Goal: Task Accomplishment & Management: Manage account settings

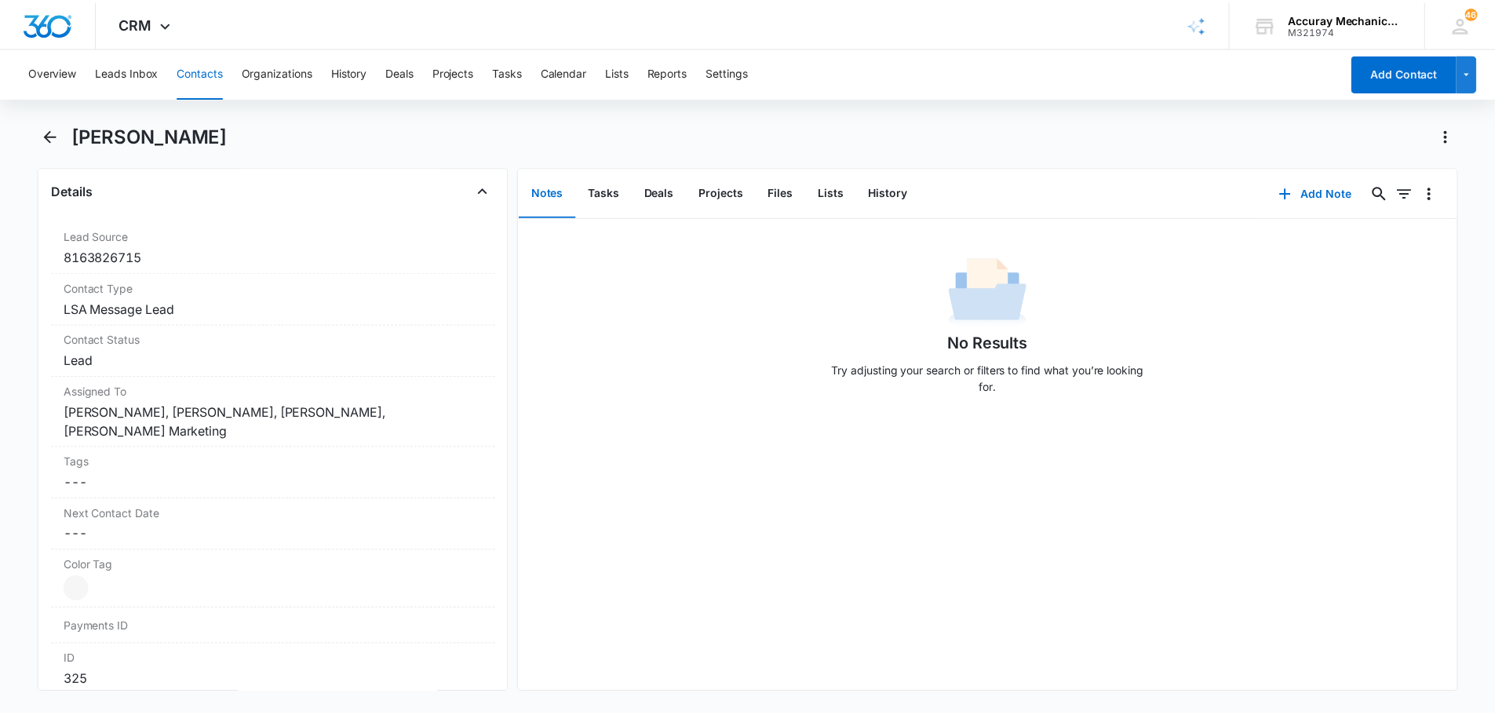
scroll to position [564, 0]
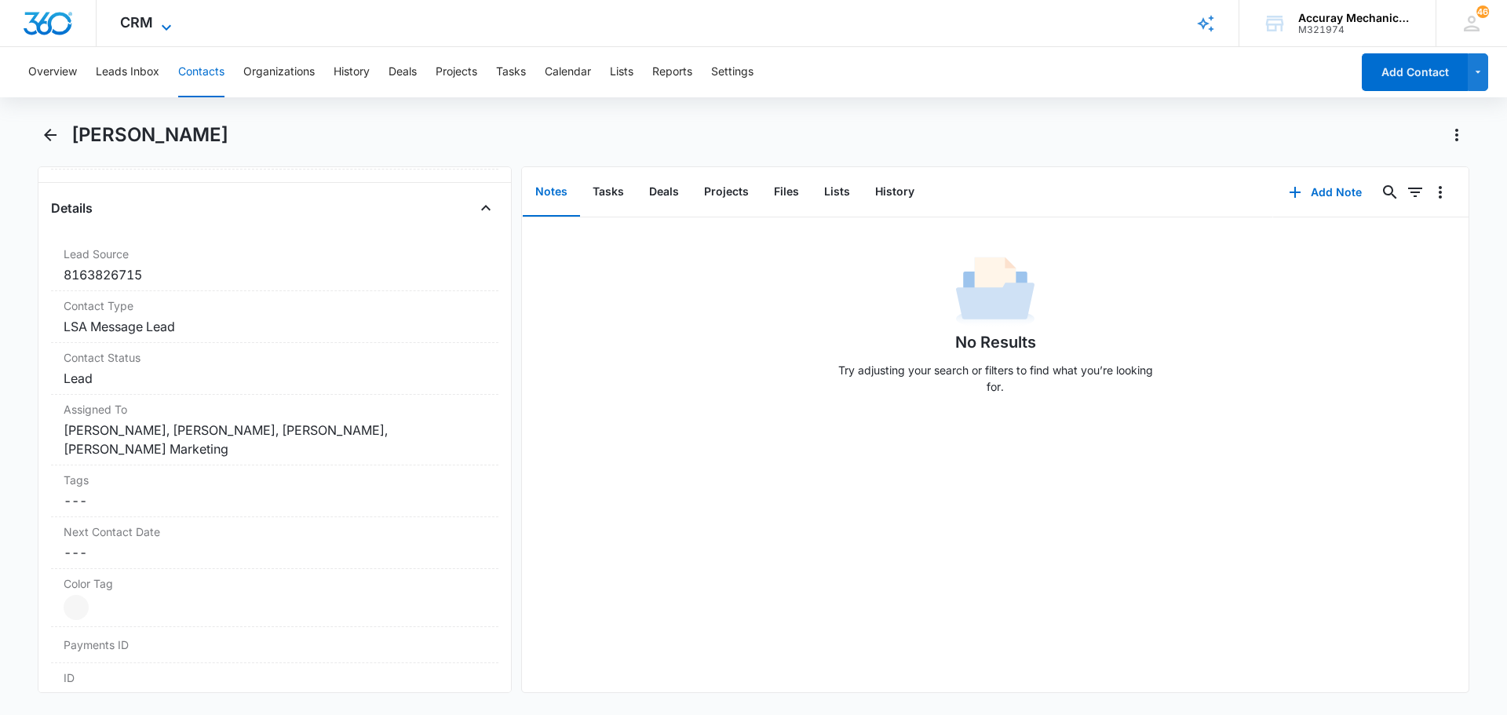
click at [162, 27] on icon at bounding box center [166, 26] width 9 height 5
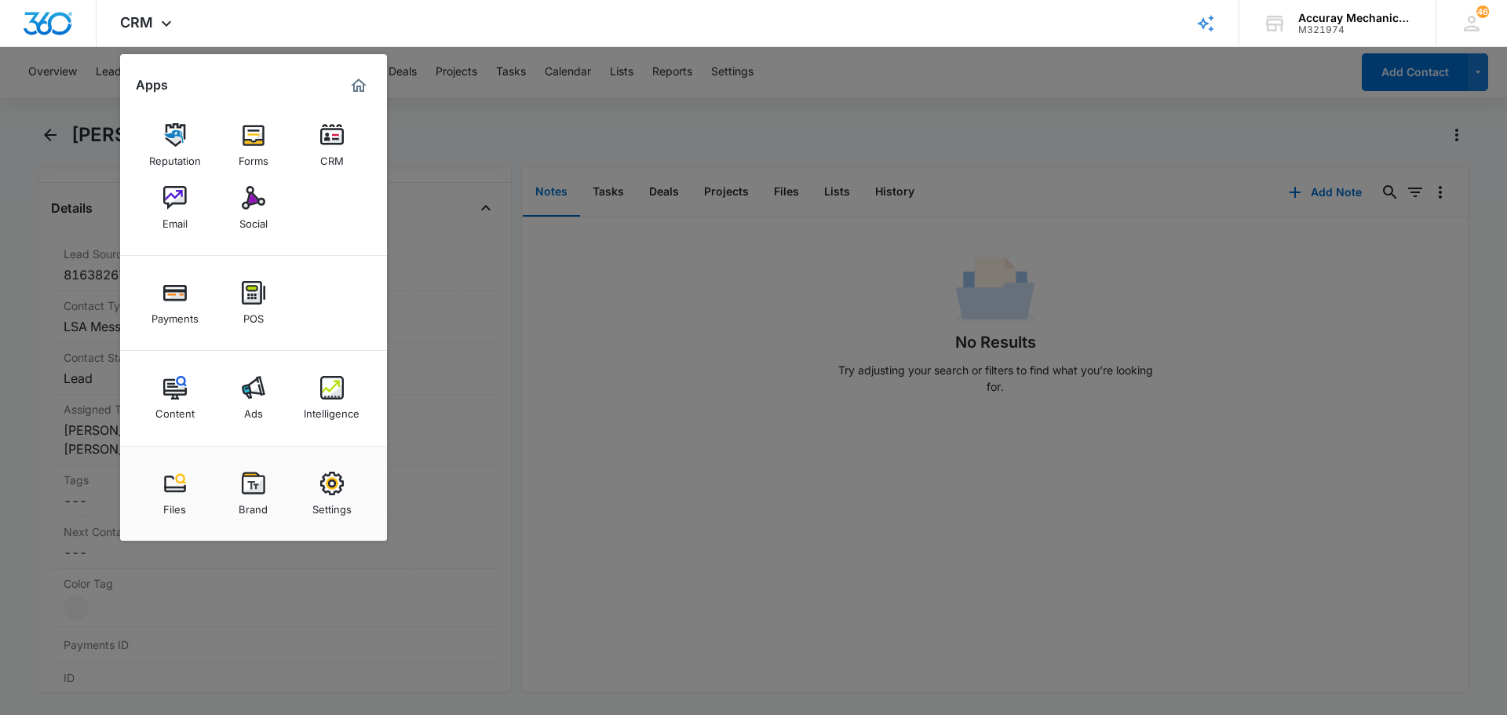
drag, startPoint x: 622, startPoint y: 422, endPoint x: 601, endPoint y: 392, distance: 36.1
click at [622, 422] on div at bounding box center [753, 357] width 1507 height 715
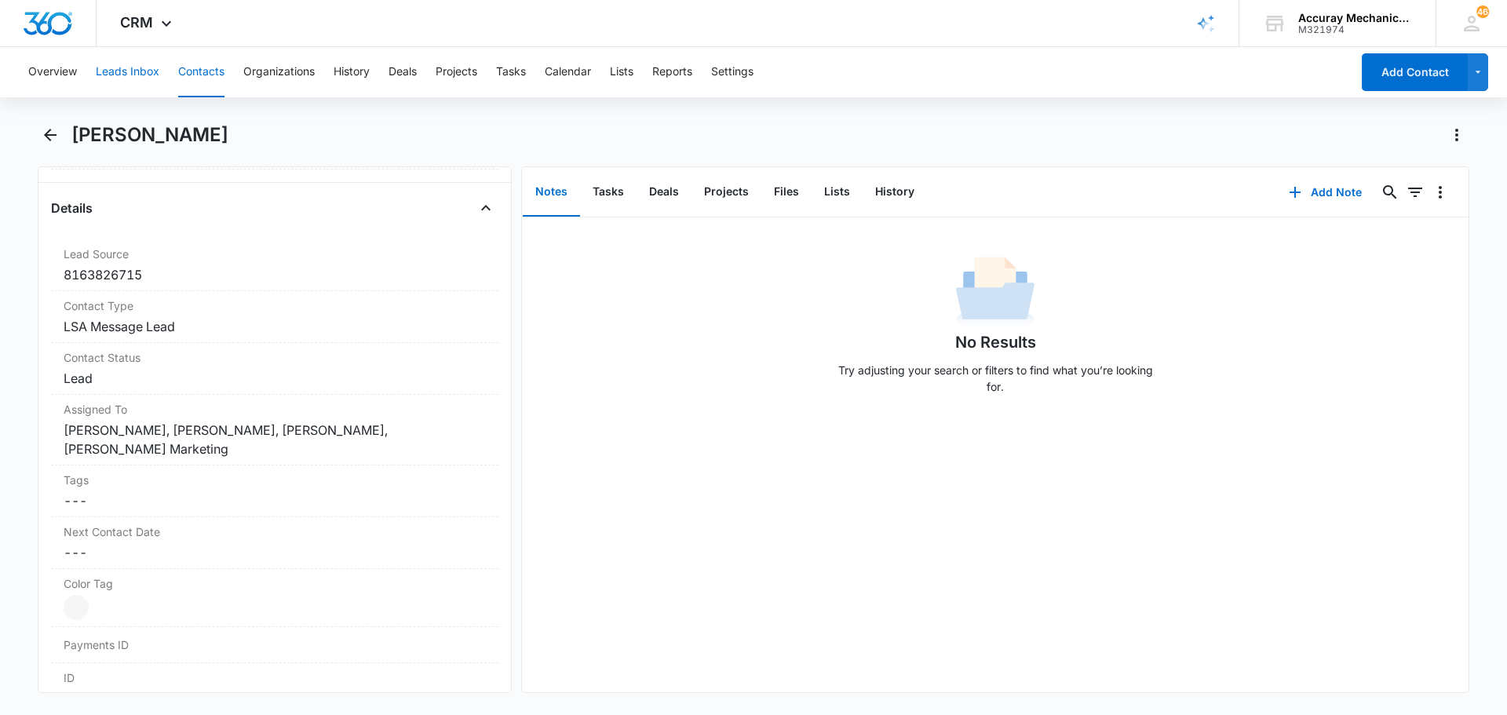
click at [151, 78] on button "Leads Inbox" at bounding box center [128, 72] width 64 height 50
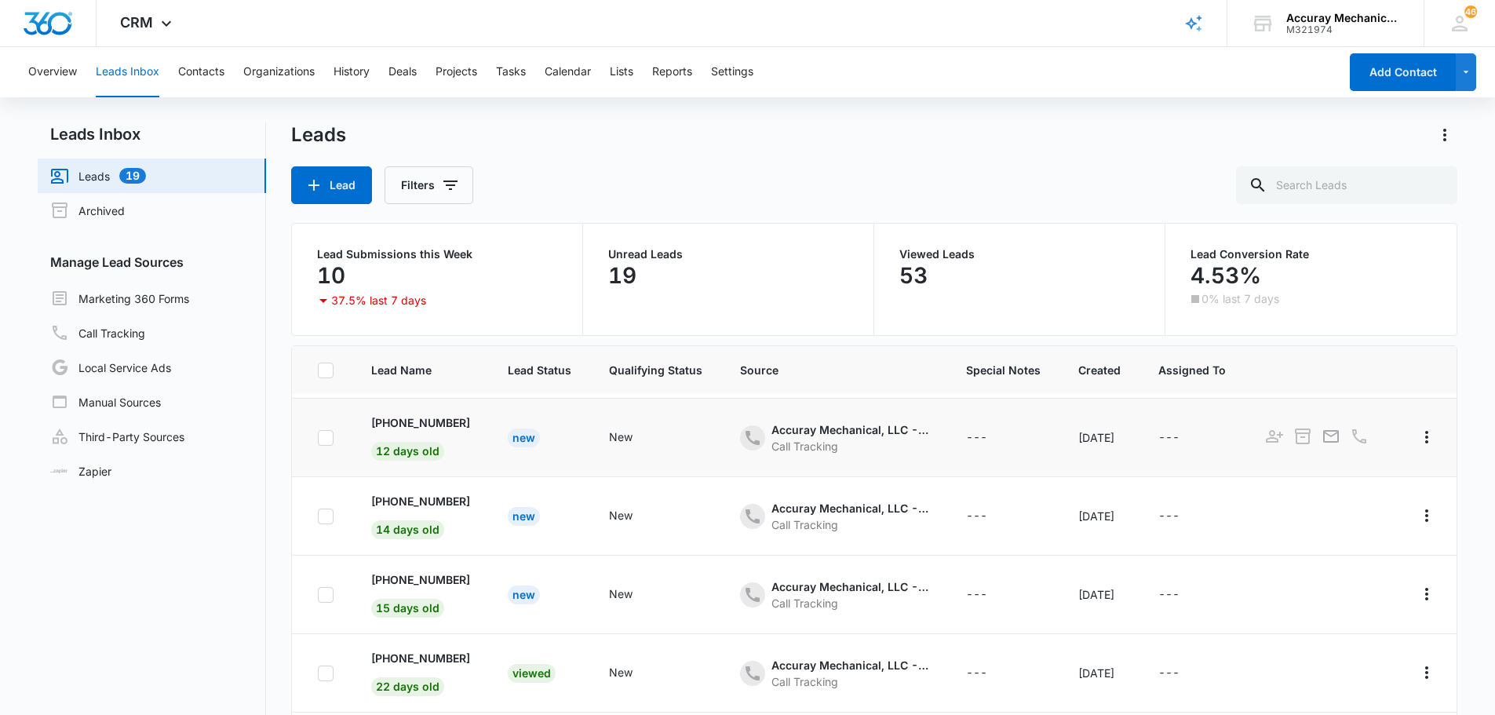
scroll to position [235, 0]
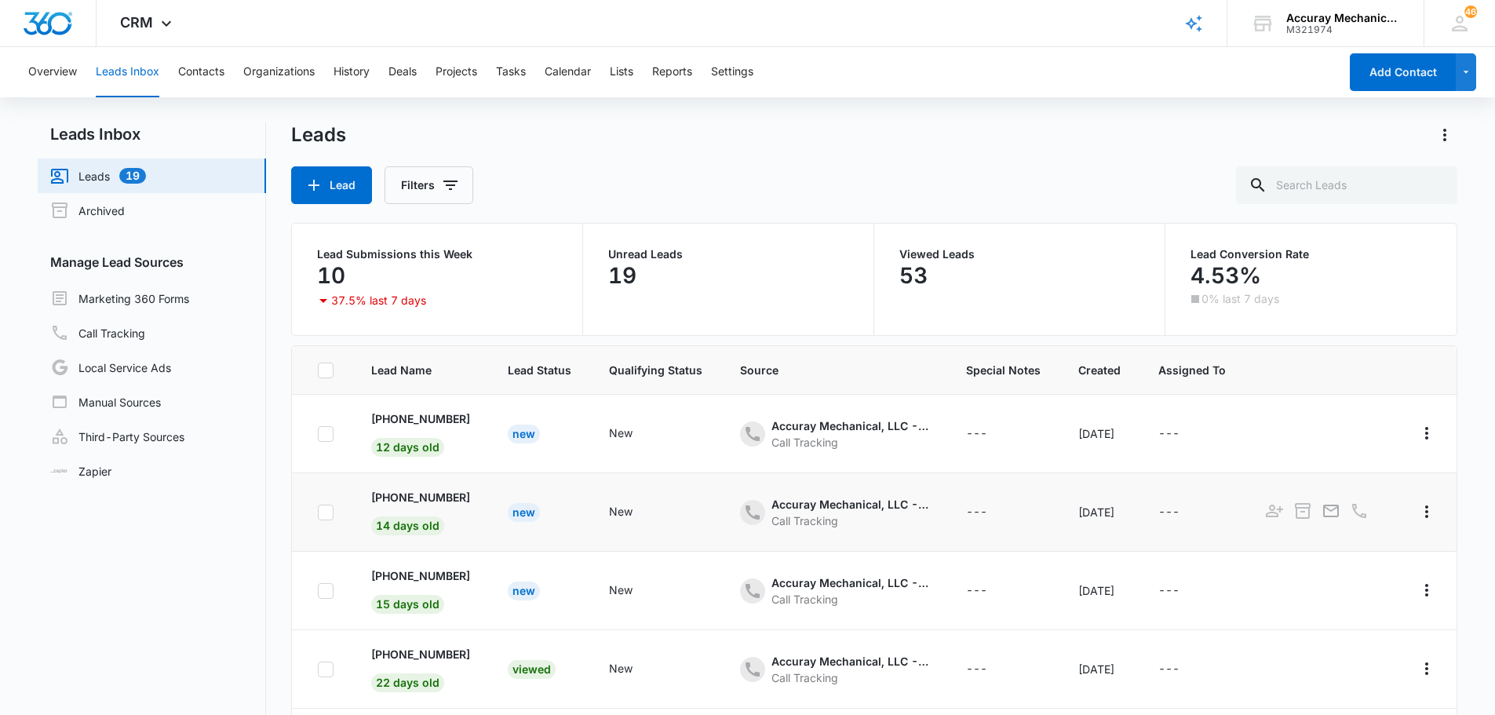
click at [772, 520] on div "Call Tracking" at bounding box center [850, 521] width 157 height 16
click at [743, 510] on icon at bounding box center [752, 512] width 19 height 19
click at [743, 509] on icon at bounding box center [752, 512] width 19 height 19
click at [425, 502] on p "+18782849877" at bounding box center [420, 497] width 99 height 16
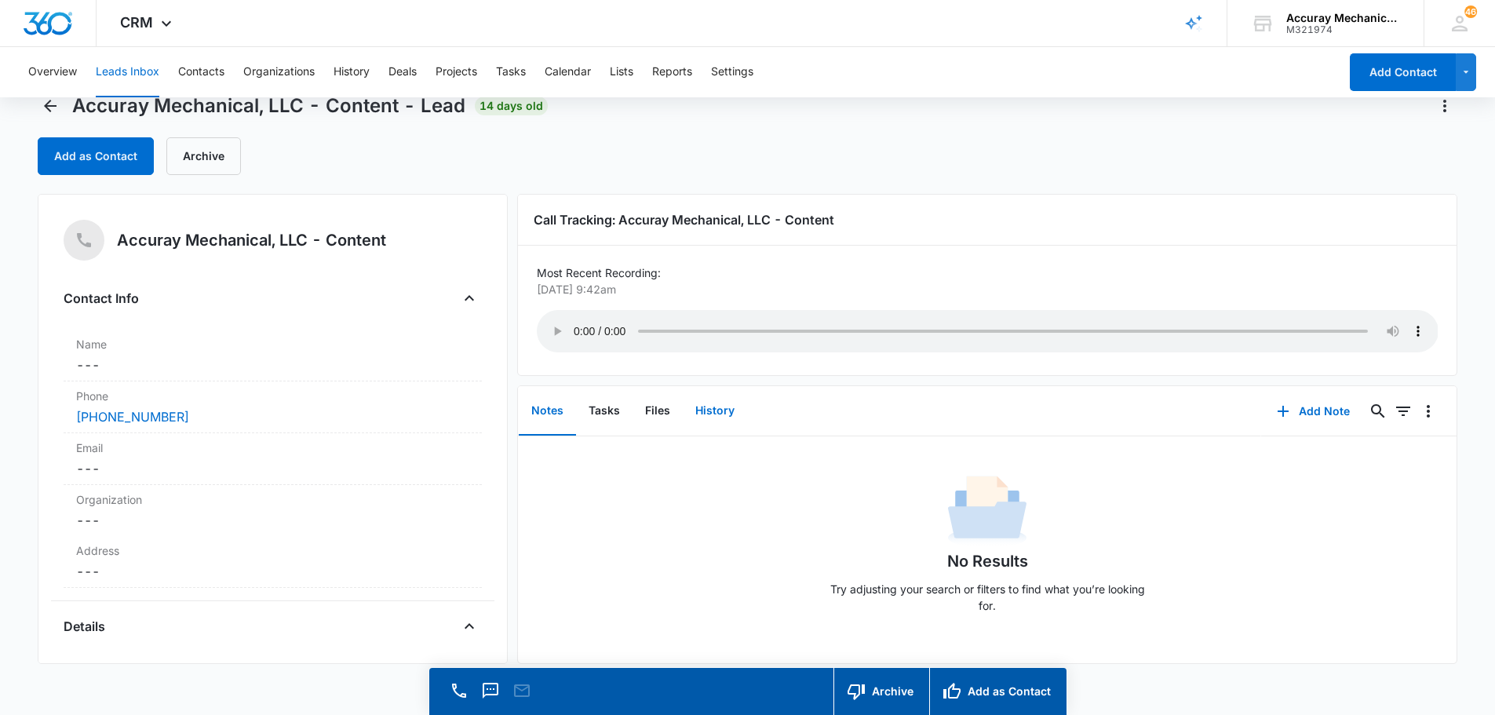
scroll to position [45, 0]
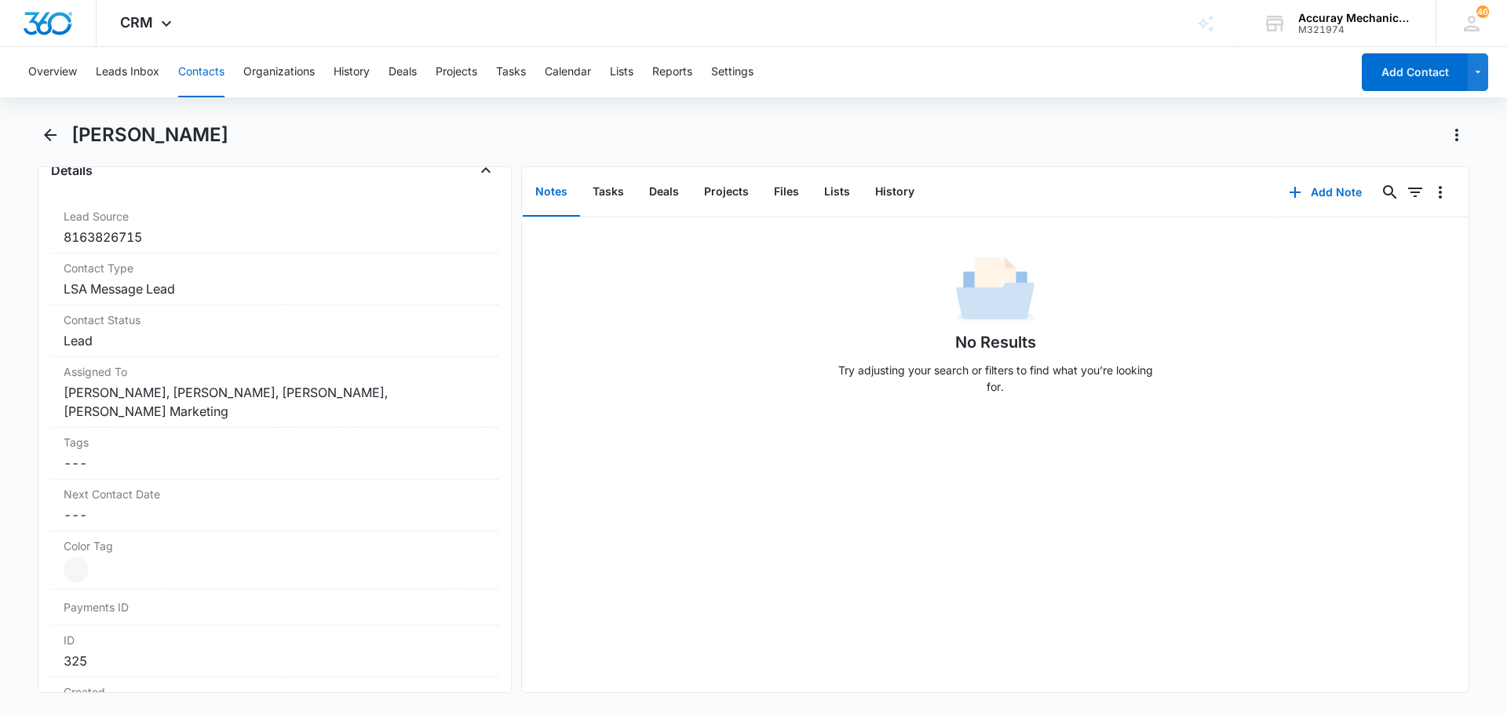
scroll to position [564, 0]
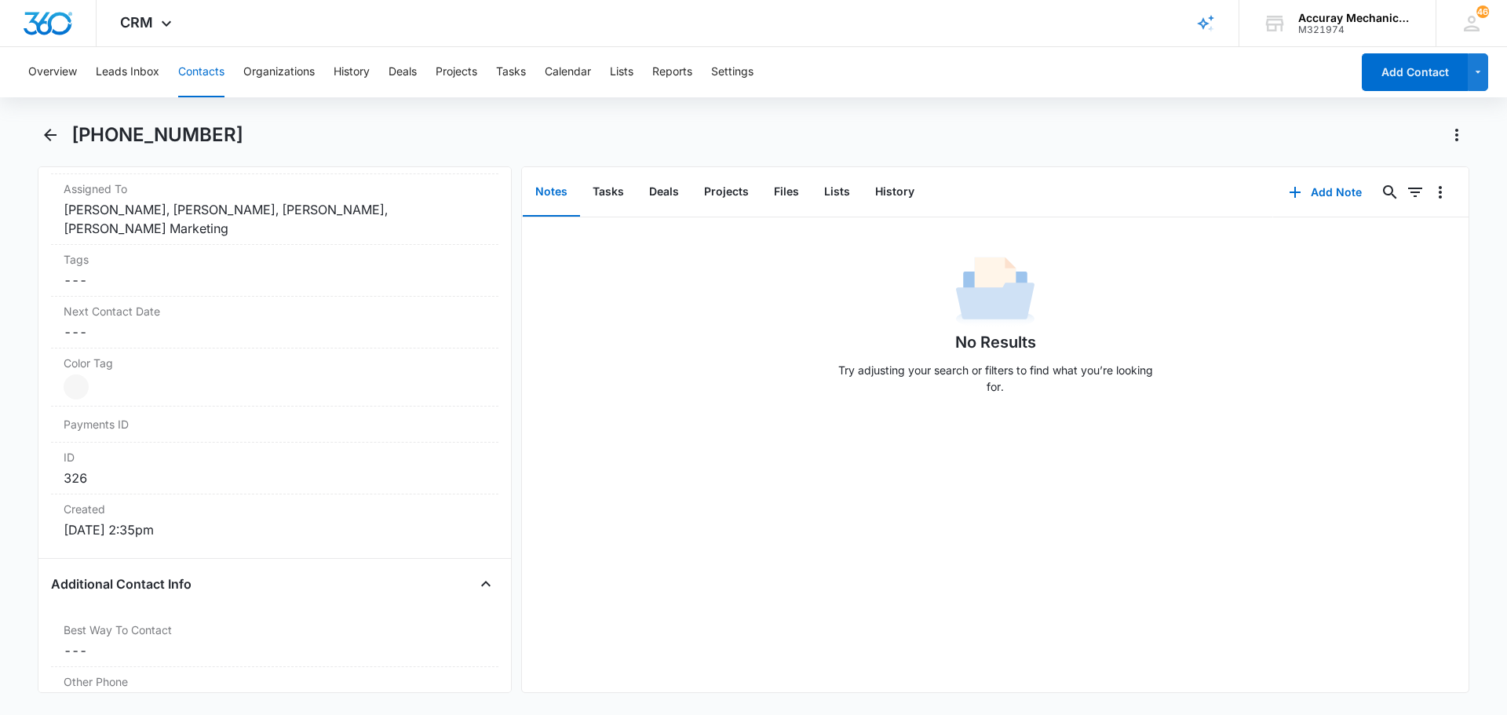
click at [543, 195] on button "Notes" at bounding box center [551, 192] width 57 height 49
click at [1324, 197] on button "Add Note" at bounding box center [1325, 192] width 104 height 38
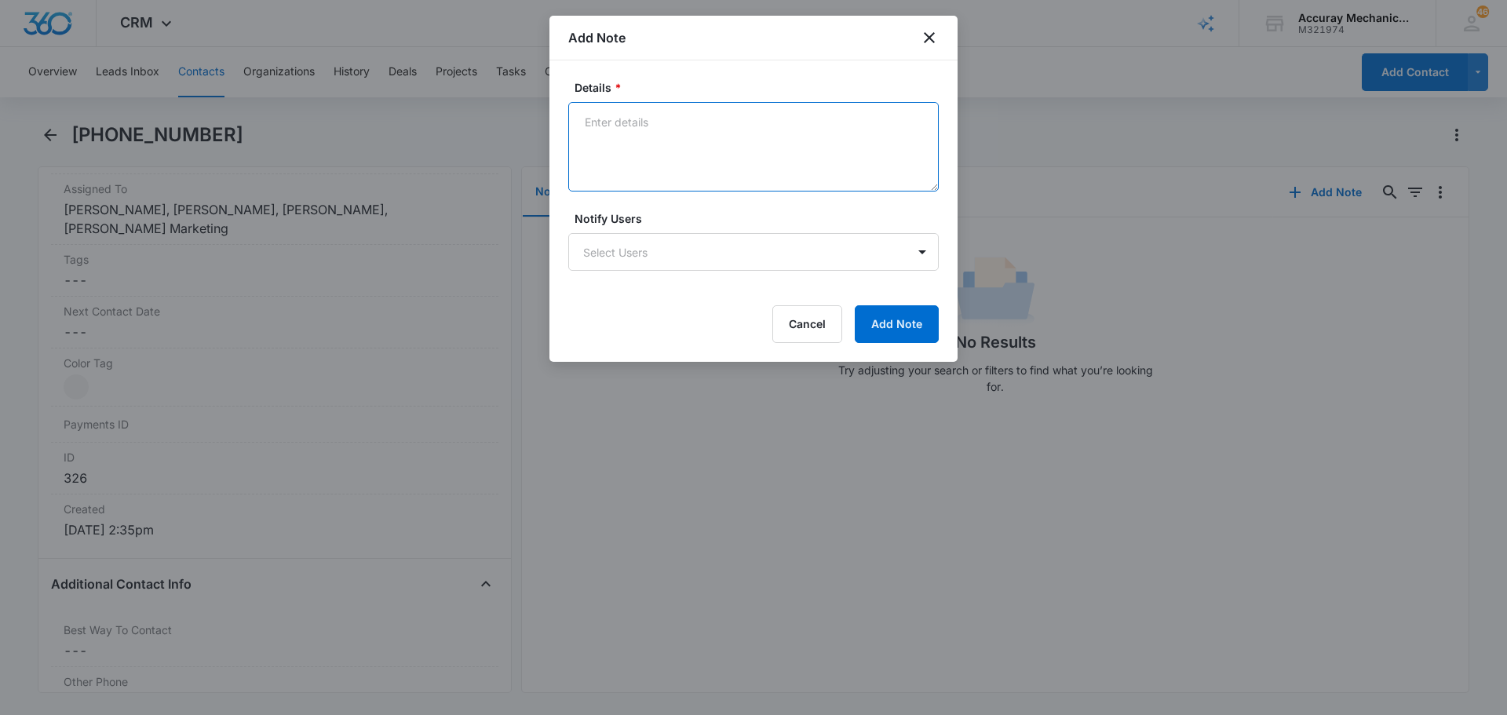
click at [663, 162] on textarea "Details *" at bounding box center [753, 146] width 370 height 89
drag, startPoint x: 729, startPoint y: 114, endPoint x: 671, endPoint y: 188, distance: 93.9
click at [663, 192] on form "Details * Accuray does provide service cusxtomer was looking for Notify Users S…" at bounding box center [753, 211] width 370 height 264
type textarea "Accuray does provide service customer was looking for"
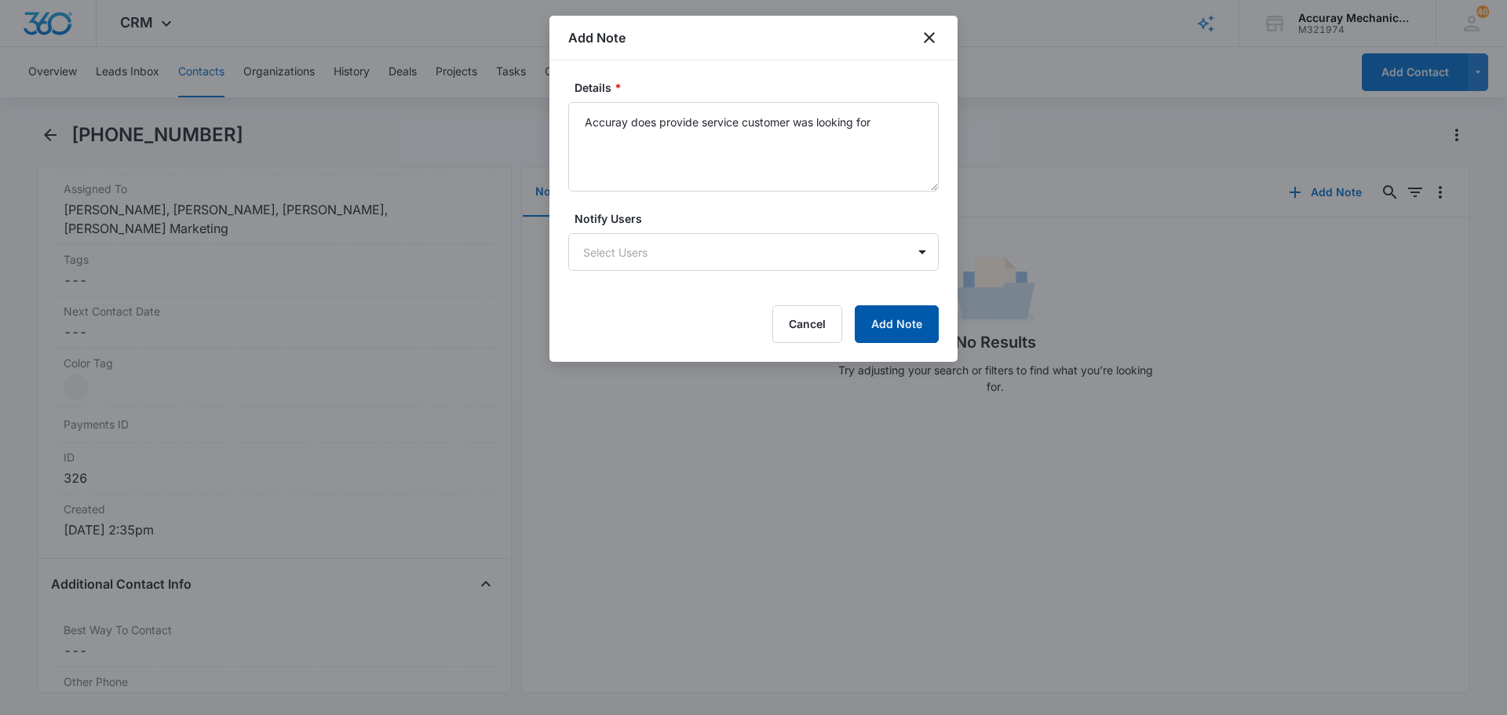
click at [907, 328] on button "Add Note" at bounding box center [897, 324] width 84 height 38
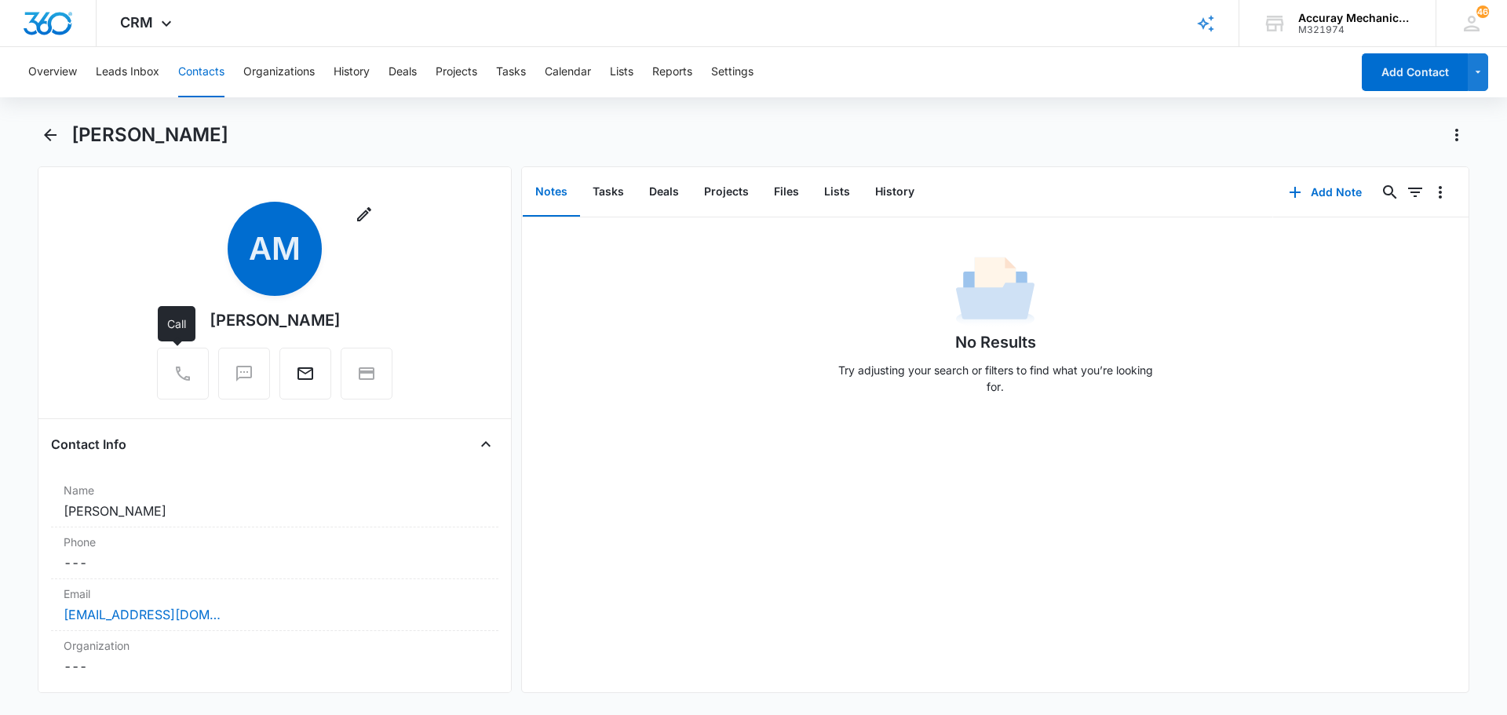
click at [173, 377] on div at bounding box center [183, 374] width 52 height 52
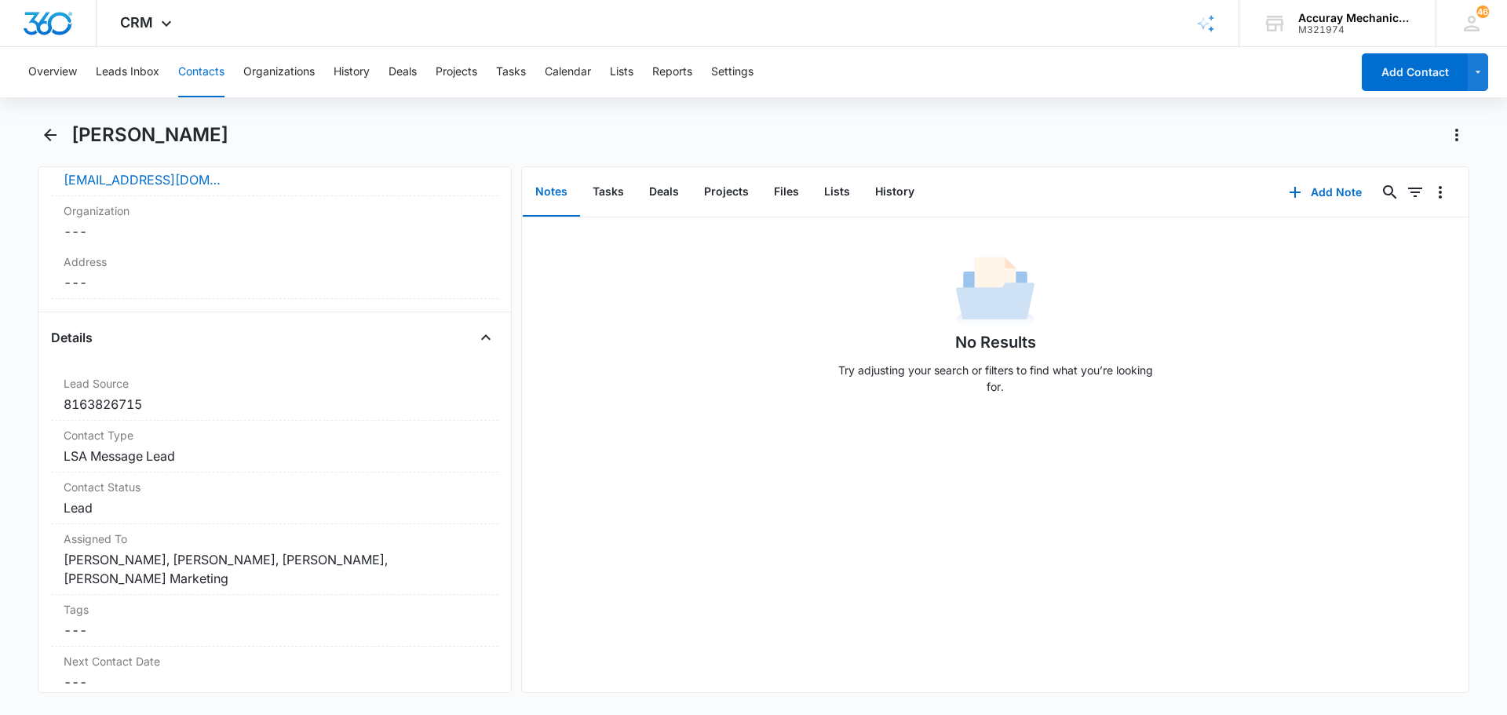
scroll to position [407, 0]
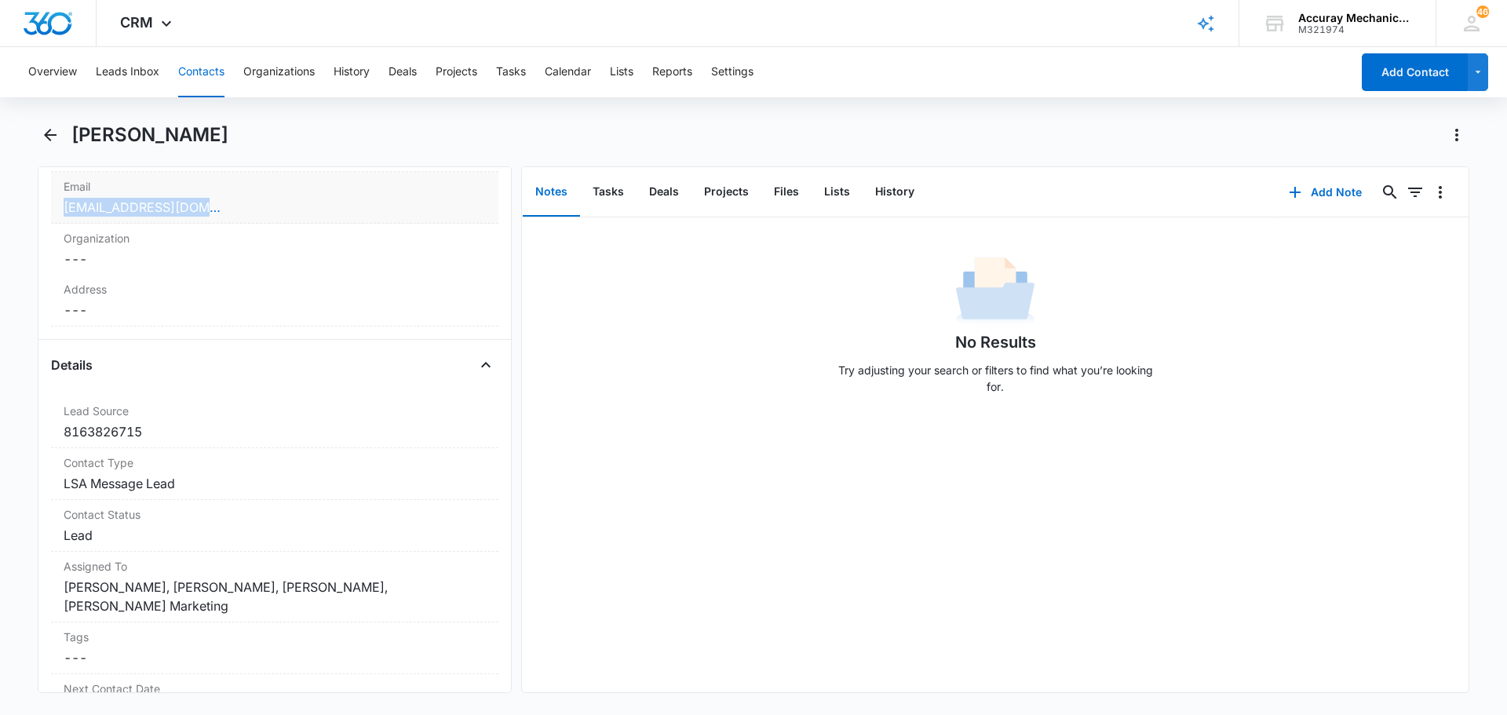
drag, startPoint x: 237, startPoint y: 207, endPoint x: 55, endPoint y: 203, distance: 182.2
click at [55, 203] on div "Email Cancel Save Changes mulachaga59@gmail.com" at bounding box center [274, 198] width 447 height 52
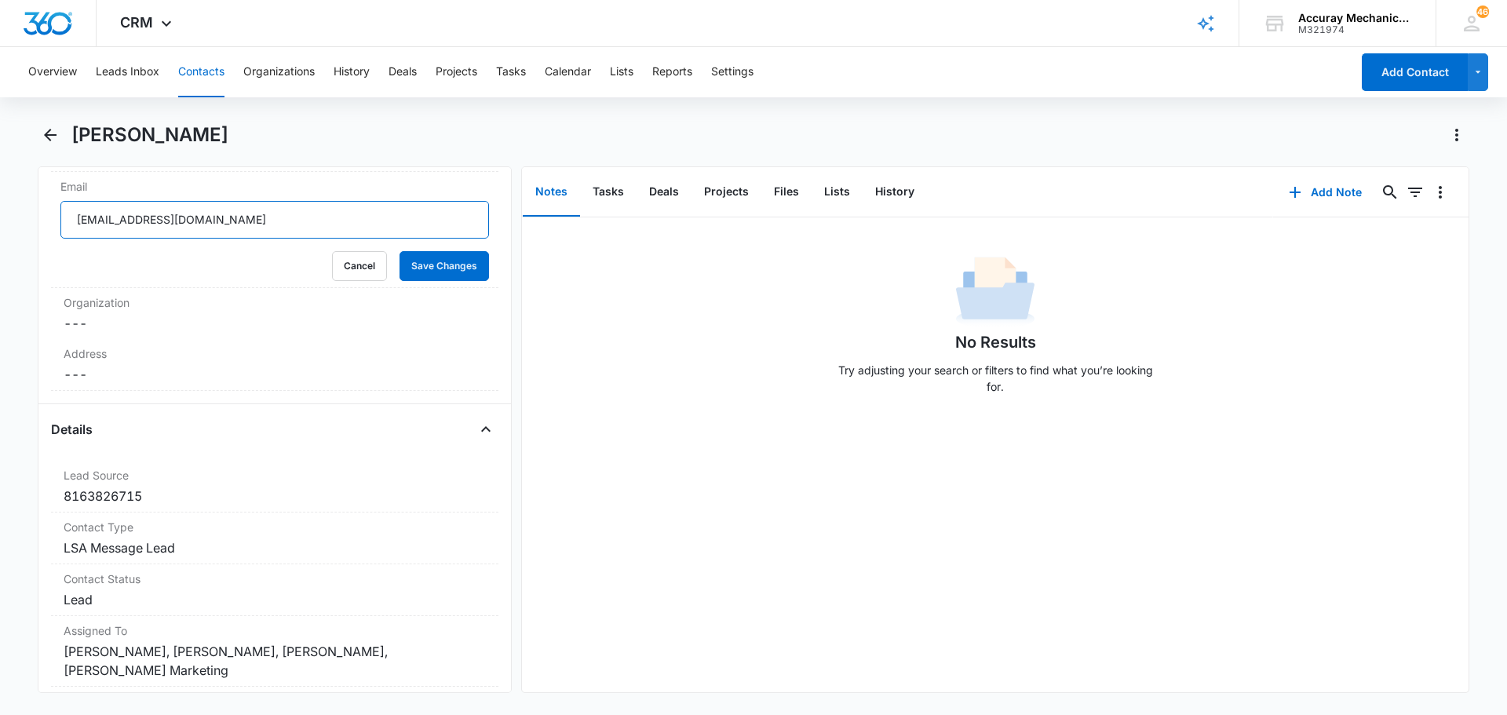
drag, startPoint x: 288, startPoint y: 215, endPoint x: 35, endPoint y: 210, distance: 253.6
click at [35, 210] on main "Aga Mulach Remove AM Aga Mulach Contact Info Name Cancel Save Changes Aga Mulac…" at bounding box center [753, 417] width 1507 height 590
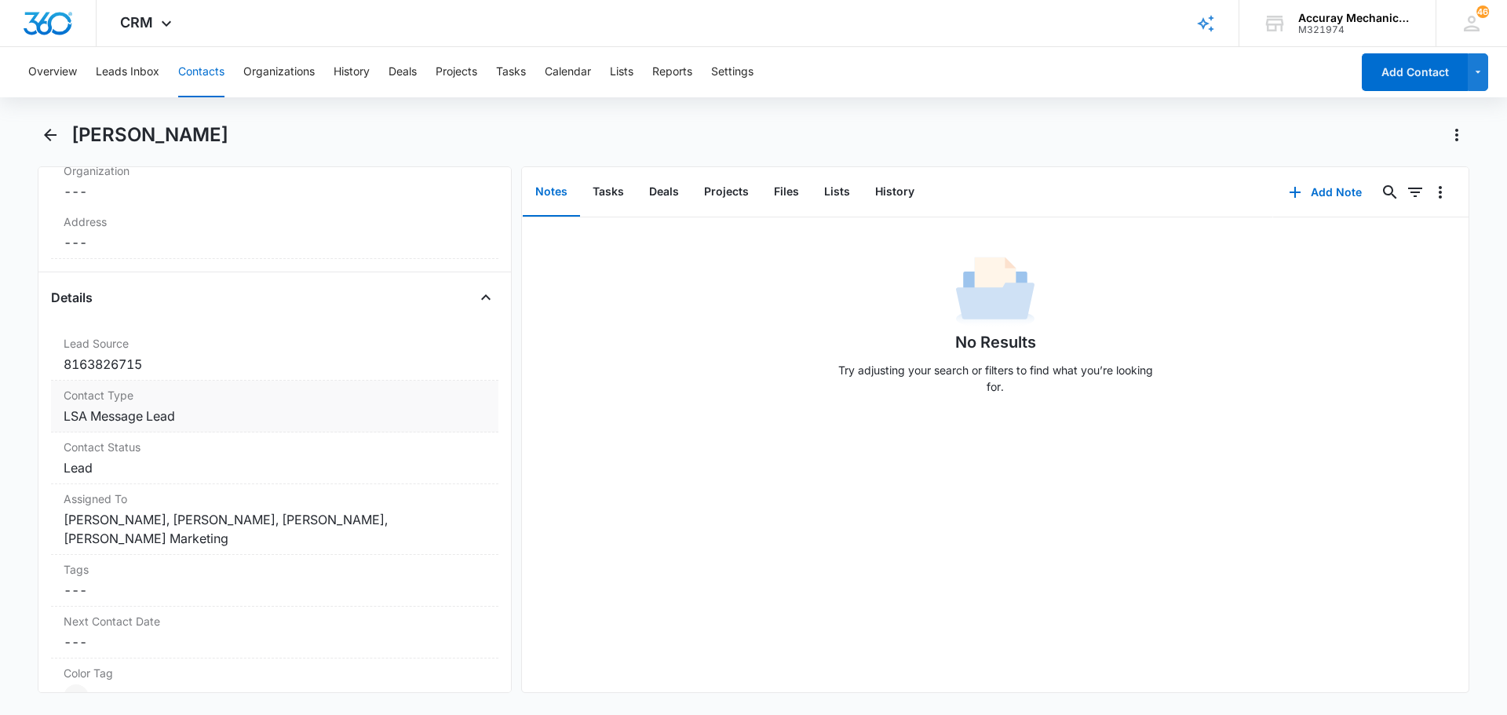
scroll to position [721, 0]
